Goal: Task Accomplishment & Management: Complete application form

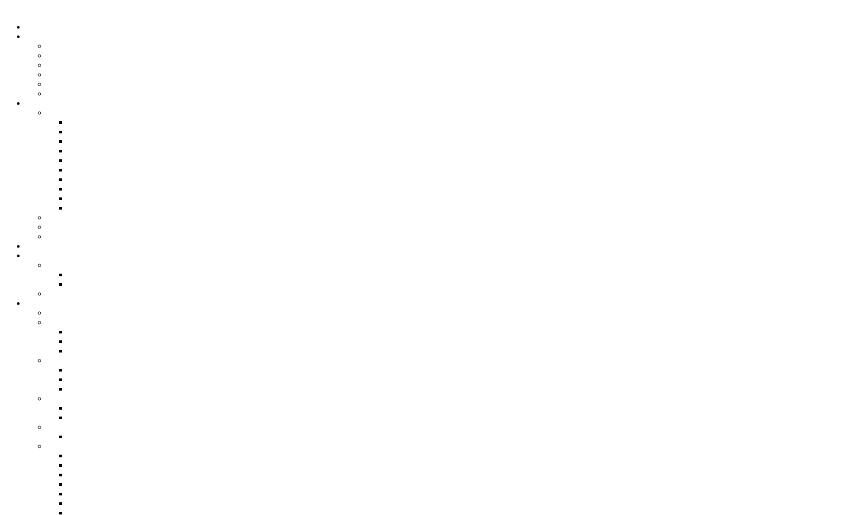
drag, startPoint x: 38, startPoint y: 269, endPoint x: 289, endPoint y: 280, distance: 252.0
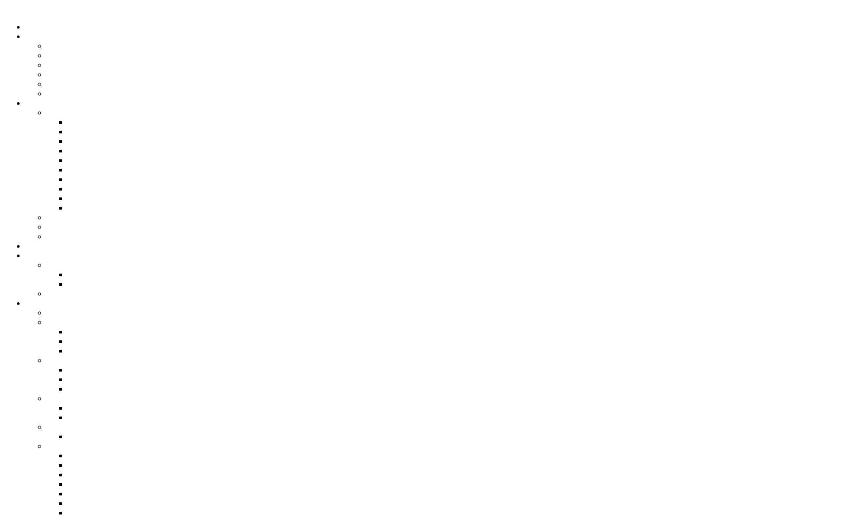
type input "*"
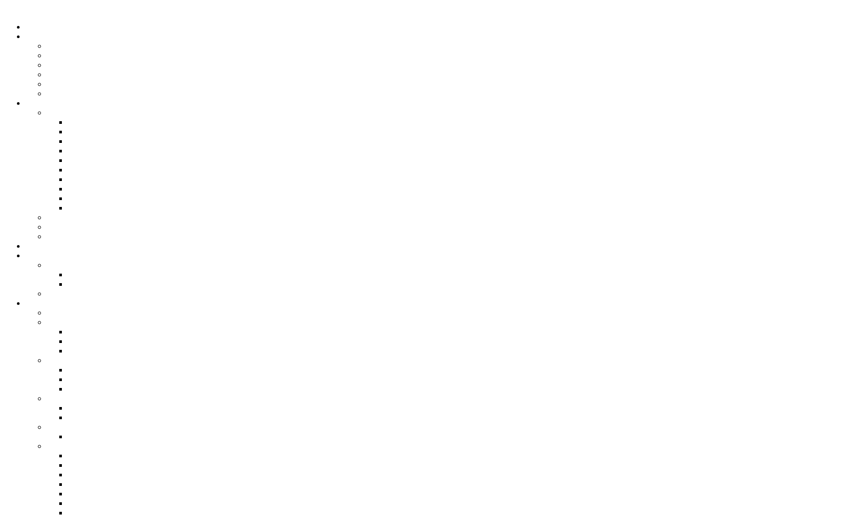
drag, startPoint x: 379, startPoint y: 319, endPoint x: 404, endPoint y: 332, distance: 27.2
